Goal: Task Accomplishment & Management: Manage account settings

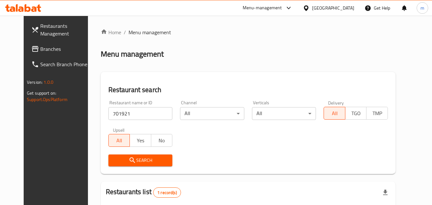
scroll to position [75, 0]
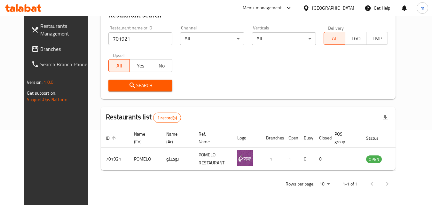
click at [308, 8] on icon at bounding box center [306, 7] width 4 height 5
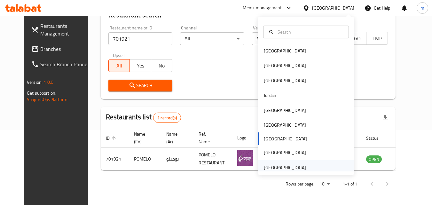
click at [292, 170] on div "[GEOGRAPHIC_DATA]" at bounding box center [285, 167] width 42 height 7
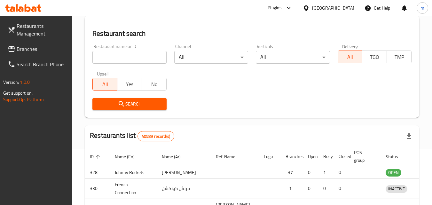
scroll to position [75, 0]
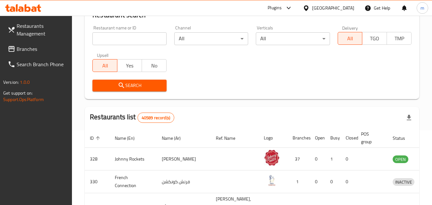
click at [37, 45] on span "Branches" at bounding box center [42, 49] width 51 height 8
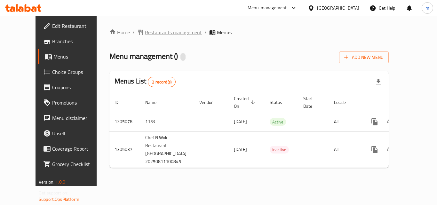
click at [164, 30] on span "Restaurants management" at bounding box center [173, 32] width 57 height 8
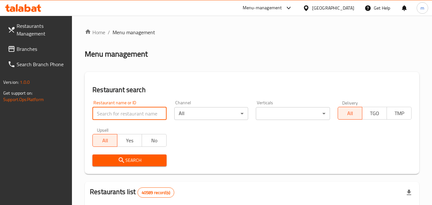
click at [119, 114] on input "search" at bounding box center [129, 113] width 74 height 13
paste input "703534"
type input "703534"
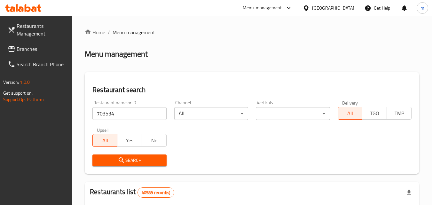
click at [135, 155] on button "Search" at bounding box center [129, 161] width 74 height 12
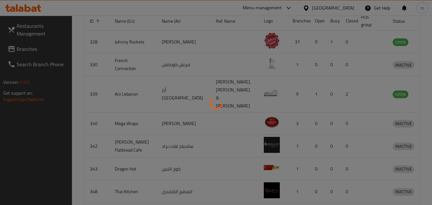
scroll to position [75, 0]
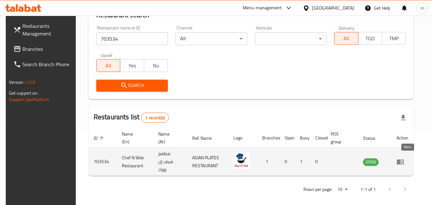
click at [404, 161] on icon "enhanced table" at bounding box center [400, 161] width 7 height 5
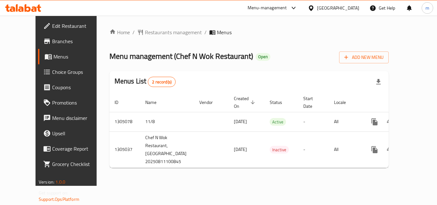
click at [52, 72] on span "Choice Groups" at bounding box center [77, 72] width 51 height 8
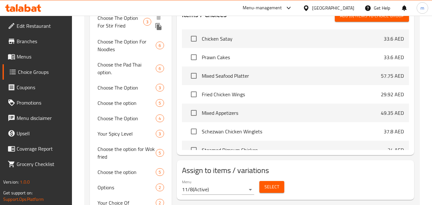
scroll to position [256, 0]
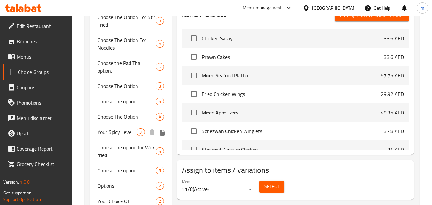
drag, startPoint x: 122, startPoint y: 131, endPoint x: 123, endPoint y: 134, distance: 3.7
click at [122, 131] on span "Your Spicy Level" at bounding box center [117, 132] width 39 height 8
type input "Your Spicy Level"
type input "مستوى توابل خاص بك"
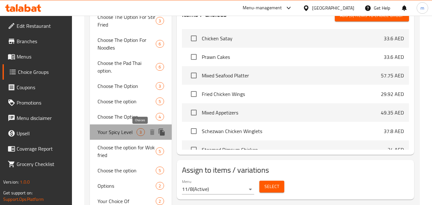
click at [139, 135] on div "3" at bounding box center [141, 132] width 8 height 8
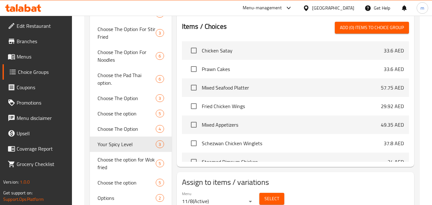
scroll to position [280, 0]
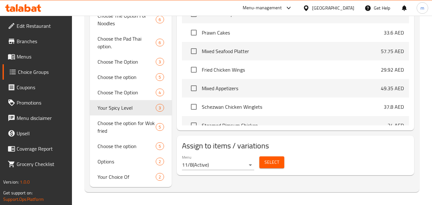
click at [34, 44] on span "Branches" at bounding box center [42, 41] width 51 height 8
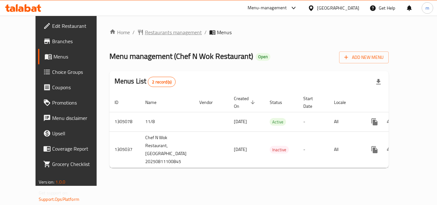
click at [145, 34] on span "Restaurants management" at bounding box center [173, 32] width 57 height 8
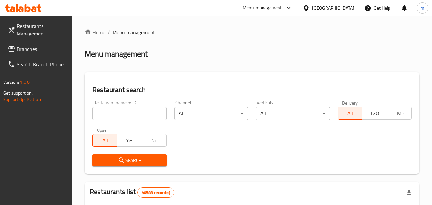
click at [115, 113] on div at bounding box center [216, 102] width 432 height 205
click at [115, 113] on input "search" at bounding box center [129, 113] width 74 height 13
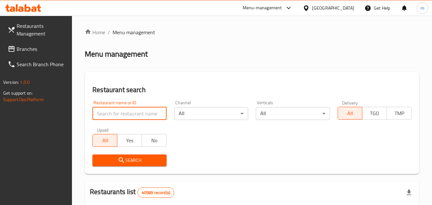
paste input "703534"
type input "703534"
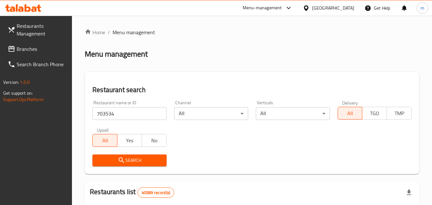
click at [129, 156] on button "Search" at bounding box center [129, 161] width 74 height 12
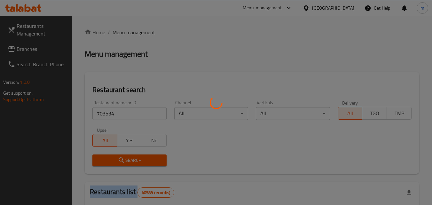
click at [129, 156] on div at bounding box center [216, 102] width 432 height 205
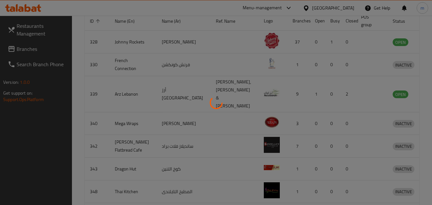
scroll to position [75, 0]
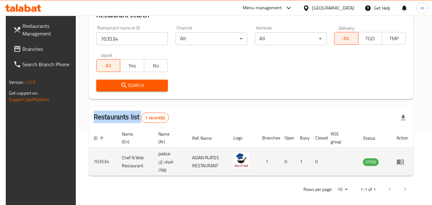
click at [409, 161] on link "enhanced table" at bounding box center [403, 162] width 12 height 8
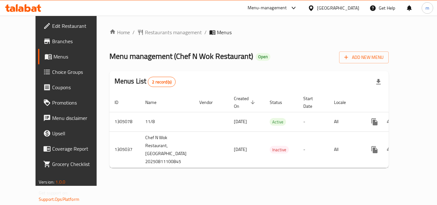
click at [52, 72] on span "Choice Groups" at bounding box center [77, 72] width 51 height 8
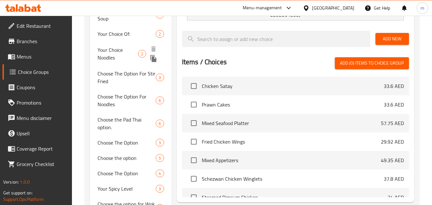
scroll to position [224, 0]
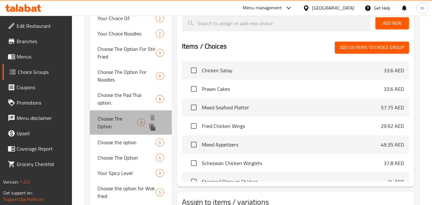
click at [126, 120] on span "Choose The Option" at bounding box center [118, 122] width 40 height 15
type input "Choose The Option"
type input "اختر الخيار"
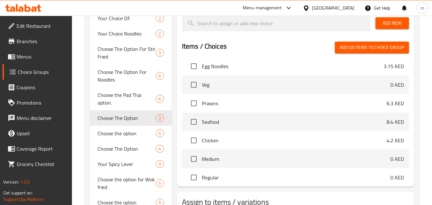
scroll to position [320, 0]
click at [131, 136] on span "Choose the option" at bounding box center [117, 134] width 39 height 8
type input "Choose the option"
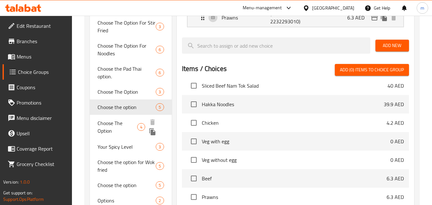
scroll to position [256, 0]
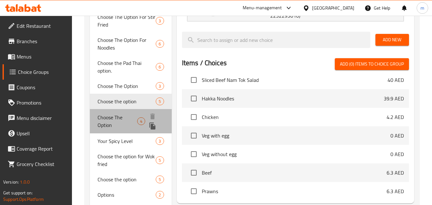
click at [120, 121] on span "Choose The Option" at bounding box center [118, 121] width 40 height 15
type input "Choose The Option"
type input "اختر الخيار"
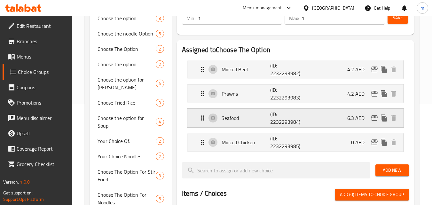
scroll to position [128, 0]
